Goal: Task Accomplishment & Management: Use online tool/utility

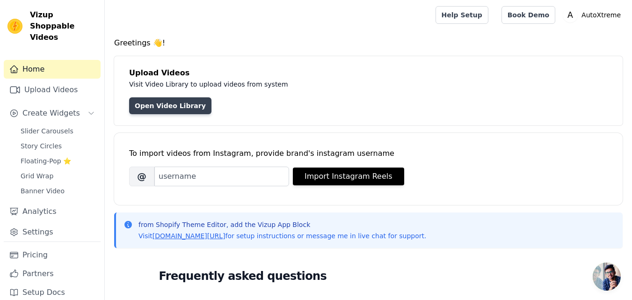
click at [162, 98] on link "Open Video Library" at bounding box center [170, 105] width 82 height 17
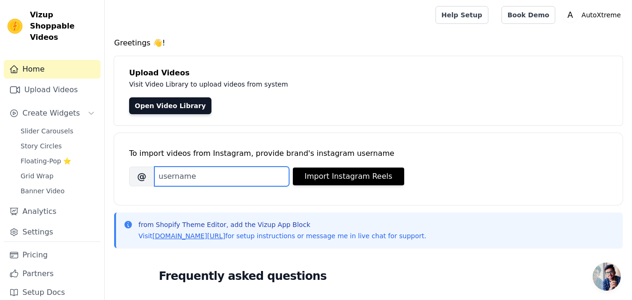
click at [264, 173] on input "Brand's Instagram Username" at bounding box center [221, 177] width 135 height 20
paste input "toys.tycoon"
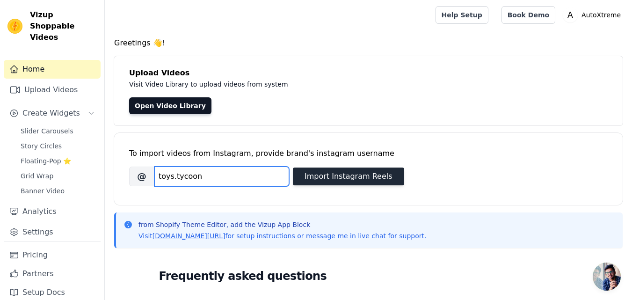
type input "toys.tycoon"
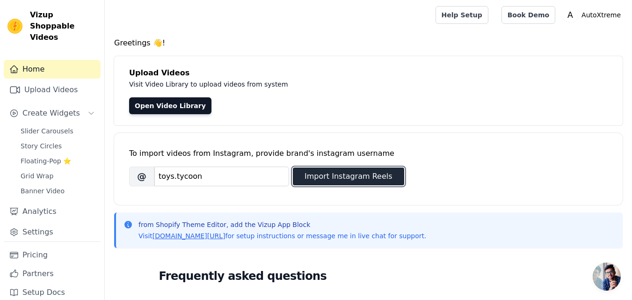
click at [316, 181] on button "Import Instagram Reels" at bounding box center [348, 177] width 111 height 18
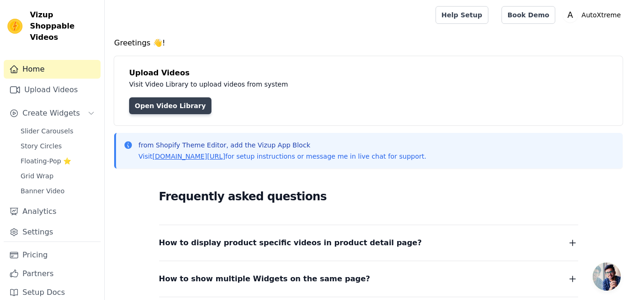
click at [172, 113] on link "Open Video Library" at bounding box center [170, 105] width 82 height 17
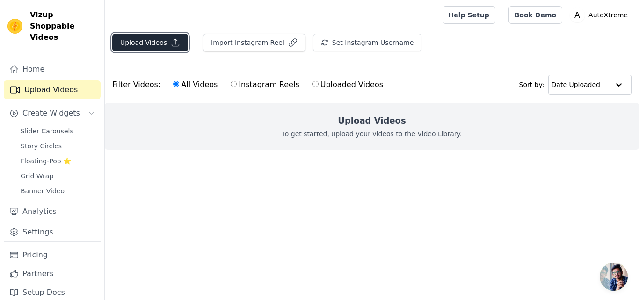
click at [165, 35] on button "Upload Videos" at bounding box center [150, 43] width 76 height 18
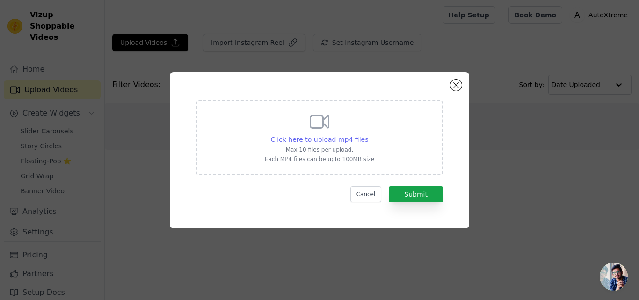
click at [322, 137] on span "Click here to upload mp4 files" at bounding box center [320, 139] width 98 height 7
click at [368, 135] on input "Click here to upload mp4 files Max 10 files per upload. Each MP4 files can be u…" at bounding box center [368, 134] width 0 height 0
click at [336, 131] on div "Click here to upload mp4 files Max 10 files per upload. Each MP4 files can be u…" at bounding box center [320, 136] width 110 height 52
click at [368, 134] on input "Click here to upload mp4 files Max 10 files per upload. Each MP4 files can be u…" at bounding box center [368, 134] width 0 height 0
click at [458, 83] on button "Close modal" at bounding box center [456, 85] width 11 height 11
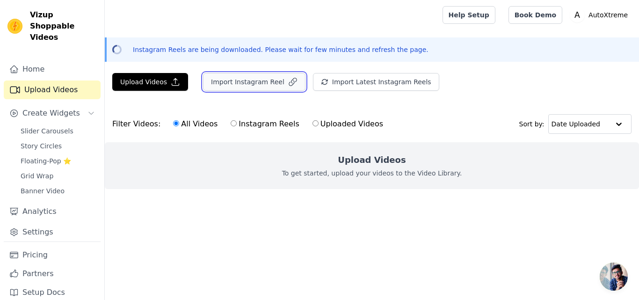
click at [219, 86] on button "Import Instagram Reel" at bounding box center [254, 82] width 103 height 18
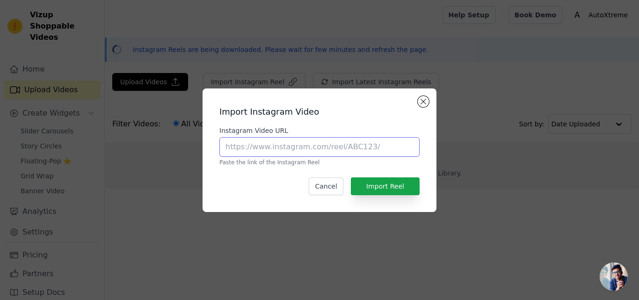
click at [282, 153] on input "Instagram Video URL" at bounding box center [320, 147] width 200 height 20
paste input "[URL][DOMAIN_NAME]"
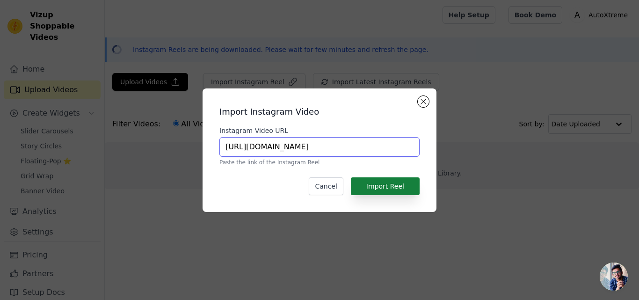
type input "[URL][DOMAIN_NAME]"
click at [407, 185] on button "Import Reel" at bounding box center [385, 186] width 69 height 18
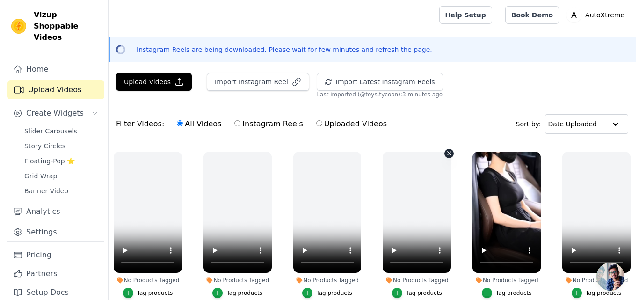
scroll to position [352, 0]
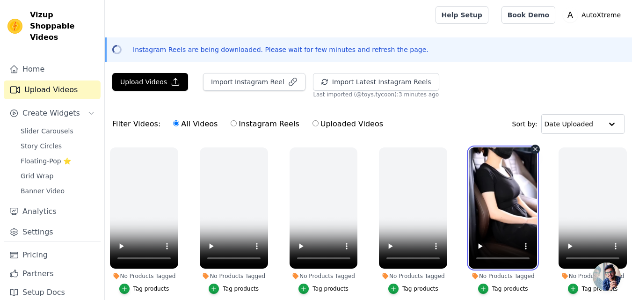
click at [486, 230] on video at bounding box center [503, 207] width 68 height 121
click at [489, 225] on video at bounding box center [503, 207] width 68 height 121
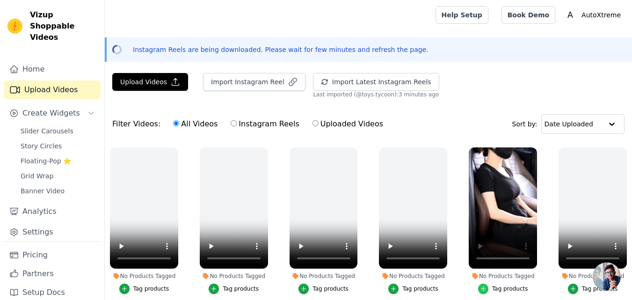
click at [482, 286] on icon "button" at bounding box center [484, 288] width 4 height 4
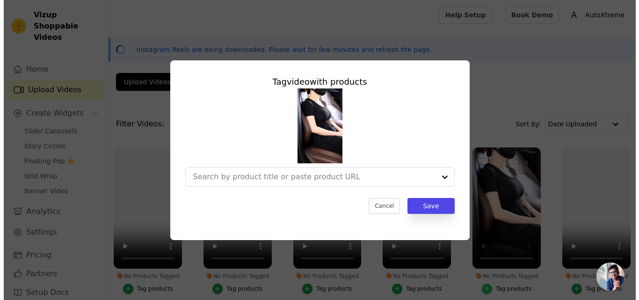
scroll to position [355, 0]
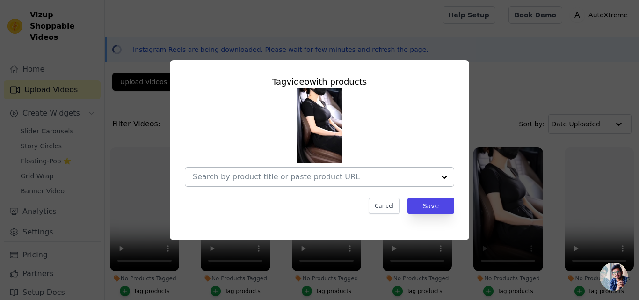
click at [360, 183] on div at bounding box center [314, 177] width 242 height 19
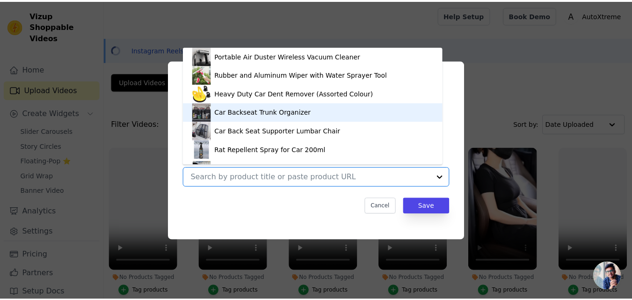
scroll to position [13, 0]
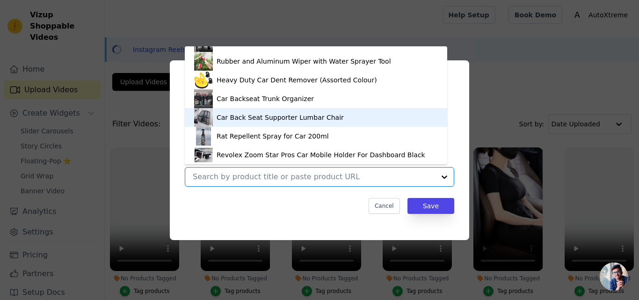
click at [274, 125] on div "Car Back Seat Supporter Lumbar Chair" at bounding box center [316, 117] width 244 height 19
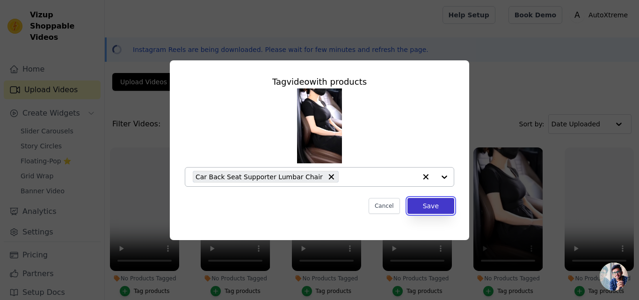
click at [434, 204] on button "Save" at bounding box center [431, 206] width 47 height 16
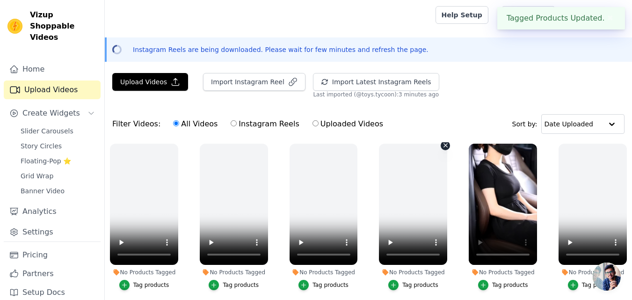
scroll to position [352, 0]
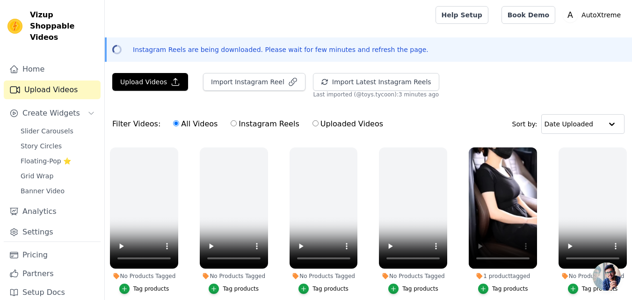
drag, startPoint x: 434, startPoint y: 204, endPoint x: 567, endPoint y: 71, distance: 187.3
click at [567, 71] on main "Upload Videos Import Instagram Reel Import Latest Instagram Reels Import Latest…" at bounding box center [369, 252] width 528 height 366
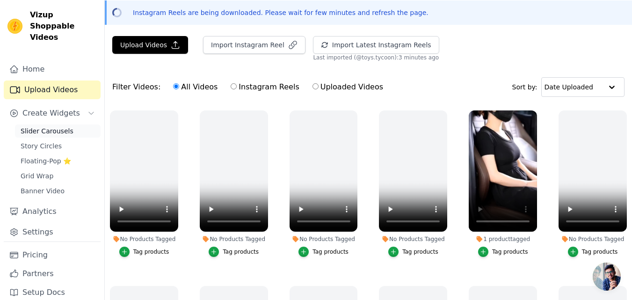
scroll to position [37, 0]
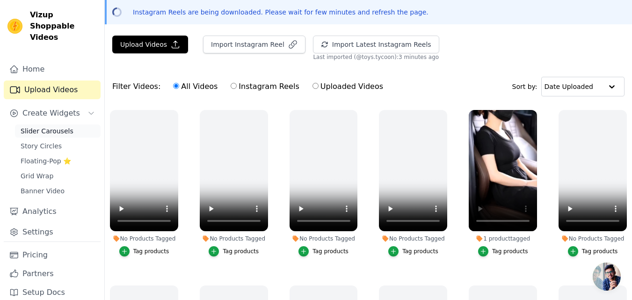
click at [42, 126] on span "Slider Carousels" at bounding box center [47, 130] width 53 height 9
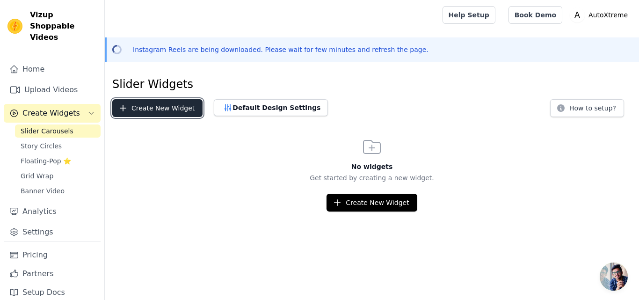
click at [138, 100] on button "Create New Widget" at bounding box center [157, 108] width 90 height 18
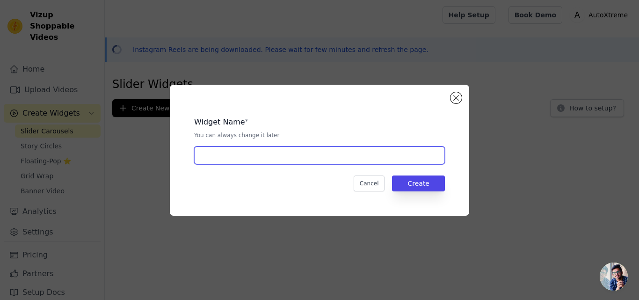
click at [403, 156] on input "text" at bounding box center [319, 156] width 251 height 18
type input "Buy Now!"
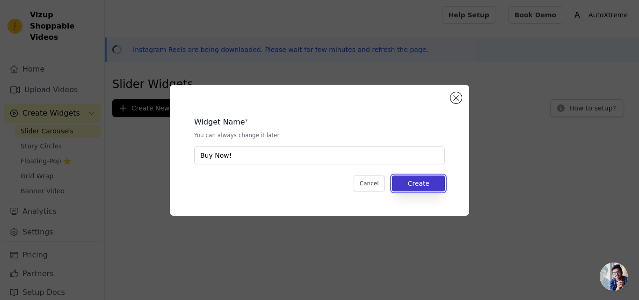
click at [400, 183] on button "Create" at bounding box center [418, 184] width 53 height 16
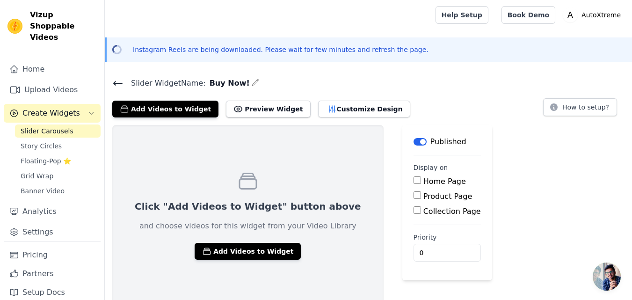
click at [414, 179] on input "Home Page" at bounding box center [417, 179] width 7 height 7
checkbox input "true"
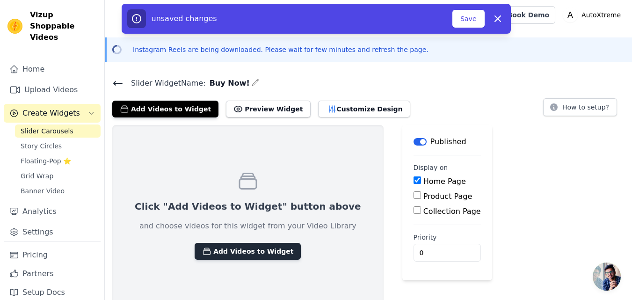
click at [235, 253] on button "Add Videos to Widget" at bounding box center [248, 251] width 106 height 17
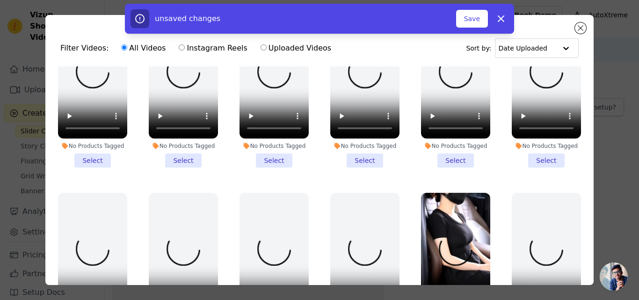
scroll to position [249, 0]
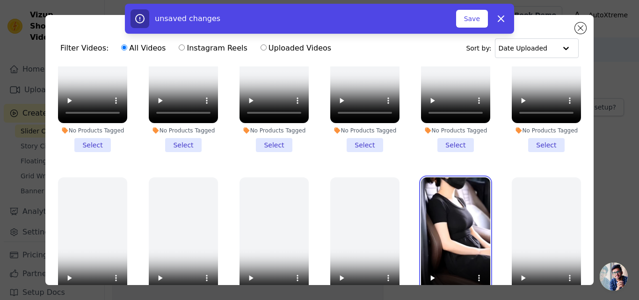
click at [432, 212] on video at bounding box center [455, 238] width 69 height 123
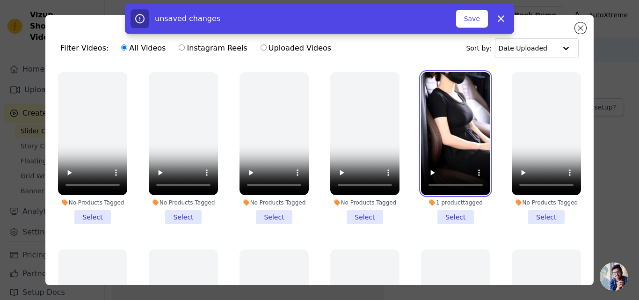
scroll to position [355, 0]
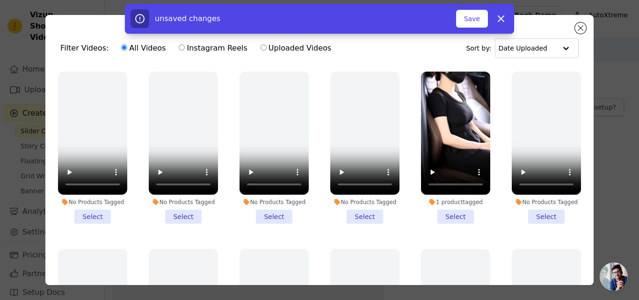
click at [436, 208] on li "1 product tagged Select" at bounding box center [455, 148] width 69 height 152
click at [0, 0] on input "1 product tagged Select" at bounding box center [0, 0] width 0 height 0
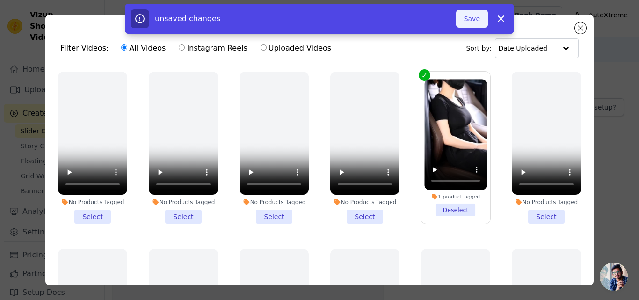
click at [465, 22] on button "Save" at bounding box center [472, 19] width 32 height 18
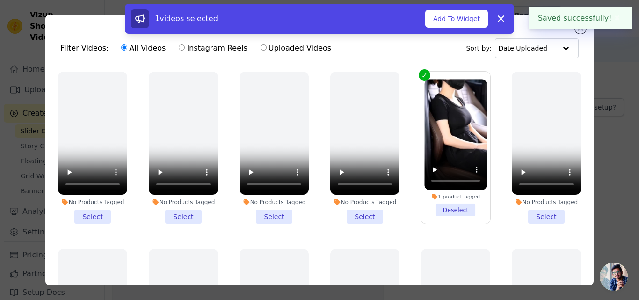
click at [579, 31] on div "1 videos selected Add To Widget Dismiss" at bounding box center [319, 21] width 639 height 34
click at [581, 33] on div "1 videos selected Add To Widget Dismiss" at bounding box center [319, 21] width 639 height 34
click at [498, 14] on icon at bounding box center [501, 18] width 11 height 11
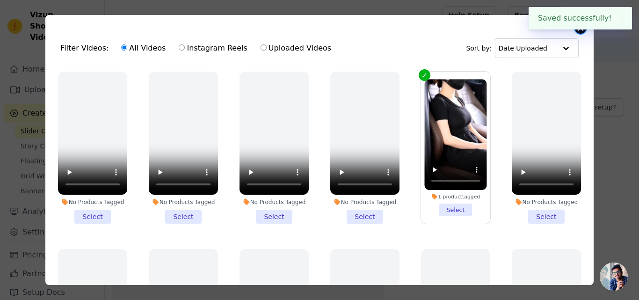
click at [578, 31] on button "Close modal" at bounding box center [580, 27] width 11 height 11
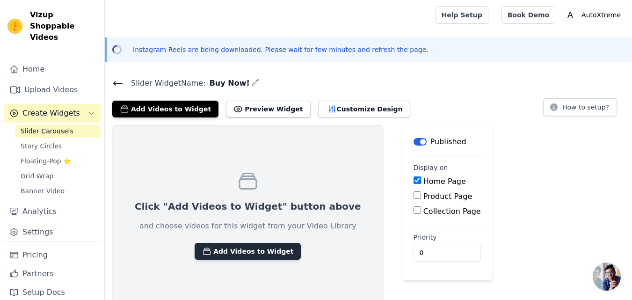
click at [247, 250] on button "Add Videos to Widget" at bounding box center [248, 251] width 106 height 17
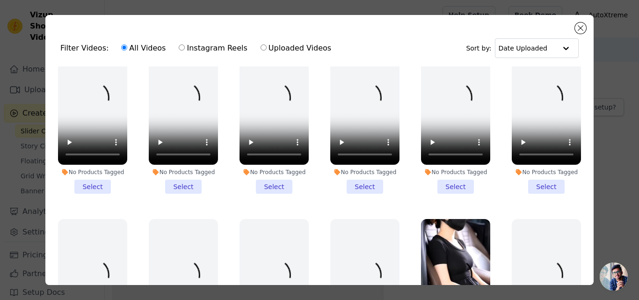
scroll to position [213, 0]
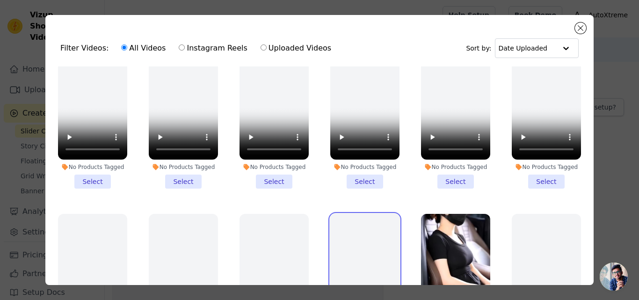
drag, startPoint x: 378, startPoint y: 242, endPoint x: 435, endPoint y: 231, distance: 58.1
click at [435, 231] on ul "No Products Tagged Select No Products Tagged Select No Products Tagged Select N…" at bounding box center [320, 201] width 534 height 270
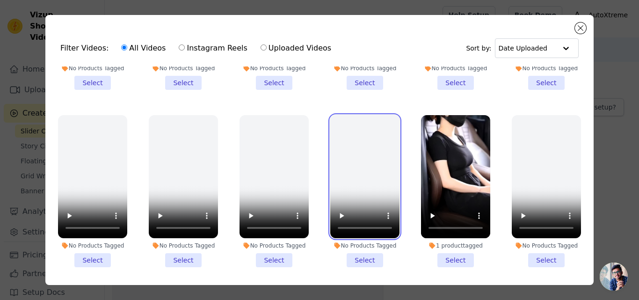
scroll to position [311, 0]
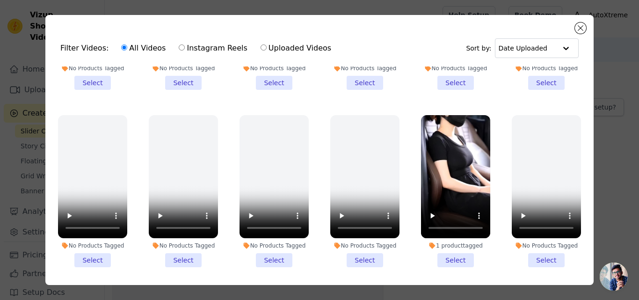
click at [440, 249] on li "1 product tagged Select" at bounding box center [455, 191] width 69 height 152
click at [0, 0] on input "1 product tagged Select" at bounding box center [0, 0] width 0 height 0
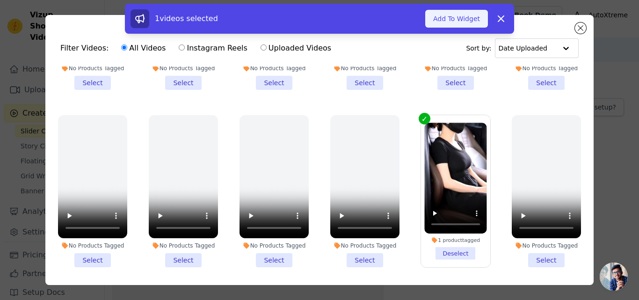
click at [447, 23] on button "Add To Widget" at bounding box center [456, 19] width 63 height 18
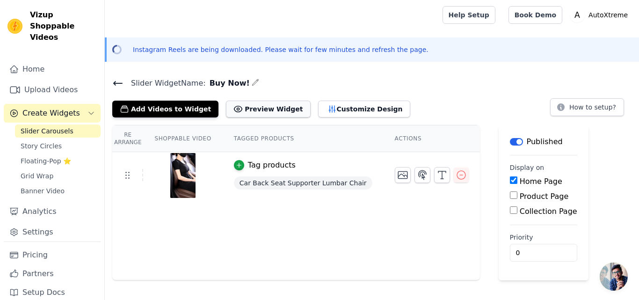
click at [255, 113] on button "Preview Widget" at bounding box center [268, 109] width 84 height 17
click at [417, 175] on icon "button" at bounding box center [422, 174] width 11 height 11
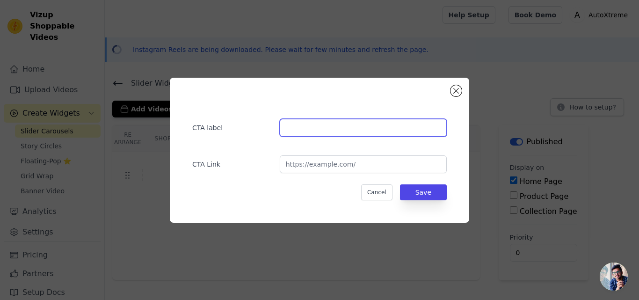
click at [380, 131] on input "text" at bounding box center [363, 128] width 167 height 18
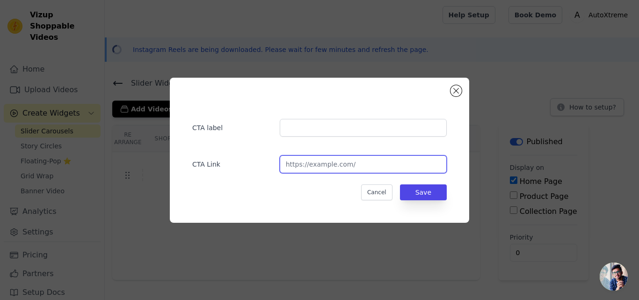
click at [363, 161] on input "url" at bounding box center [363, 164] width 167 height 18
type input "[URL][DOMAIN_NAME]"
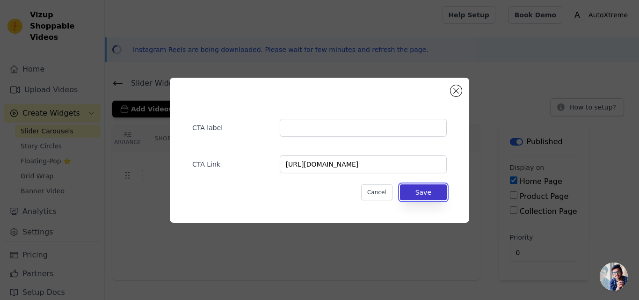
click at [416, 192] on button "Save" at bounding box center [423, 192] width 47 height 16
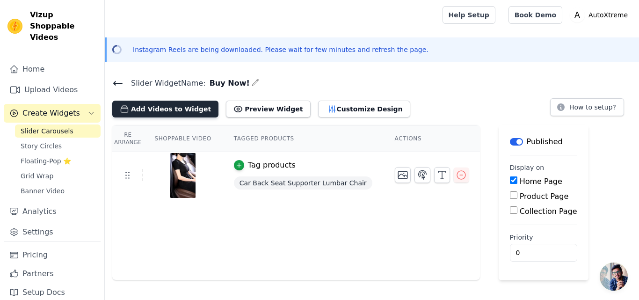
click at [171, 103] on button "Add Videos to Widget" at bounding box center [165, 109] width 106 height 17
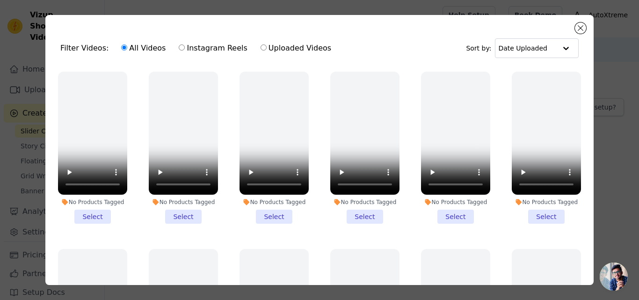
click at [581, 22] on div "Filter Videos: All Videos Instagram Reels Uploaded Videos Sort by: Date Uploade…" at bounding box center [319, 150] width 549 height 270
click at [578, 25] on button "Close modal" at bounding box center [580, 27] width 11 height 11
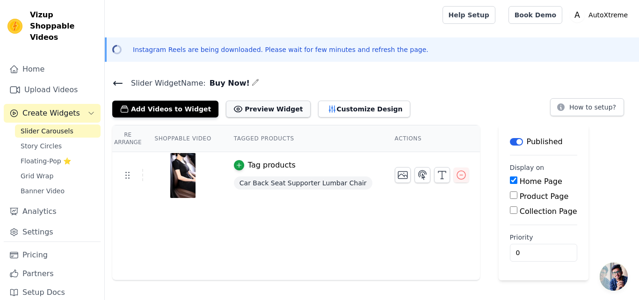
click at [243, 111] on button "Preview Widget" at bounding box center [268, 109] width 84 height 17
